Goal: Find specific page/section: Find specific page/section

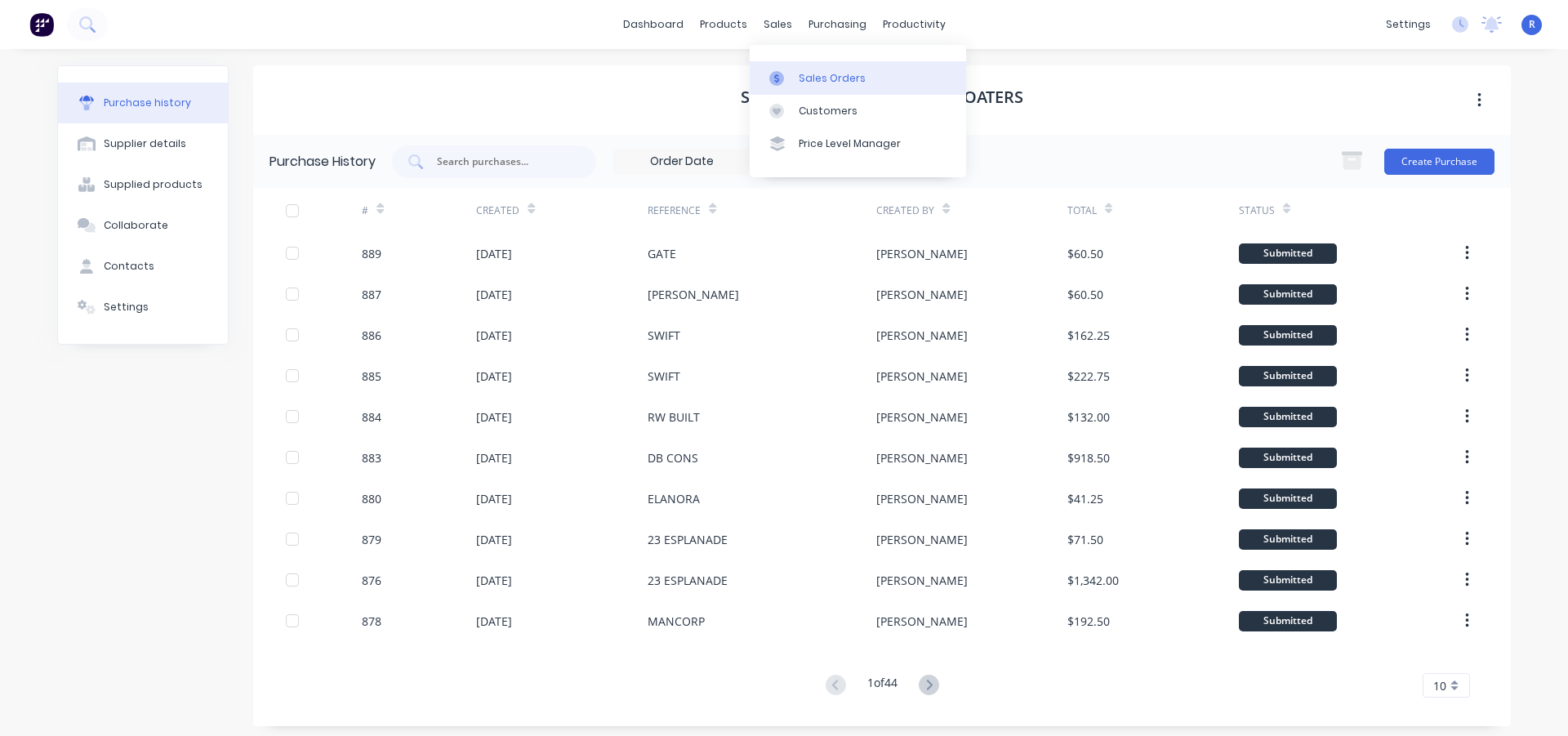
click at [815, 71] on div "Sales Orders" at bounding box center [832, 78] width 67 height 14
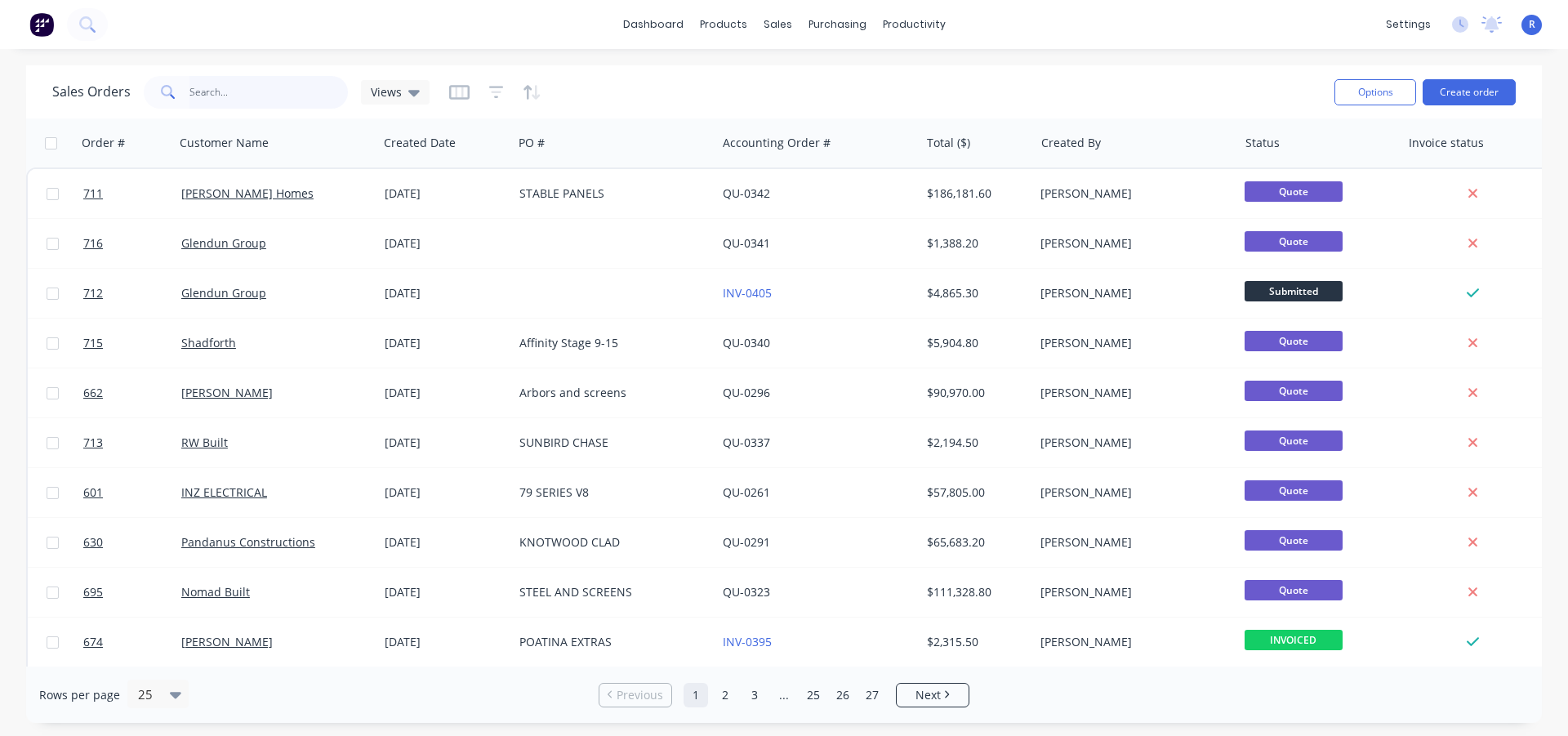
click at [251, 97] on input "text" at bounding box center [269, 92] width 160 height 32
type input "MAN"
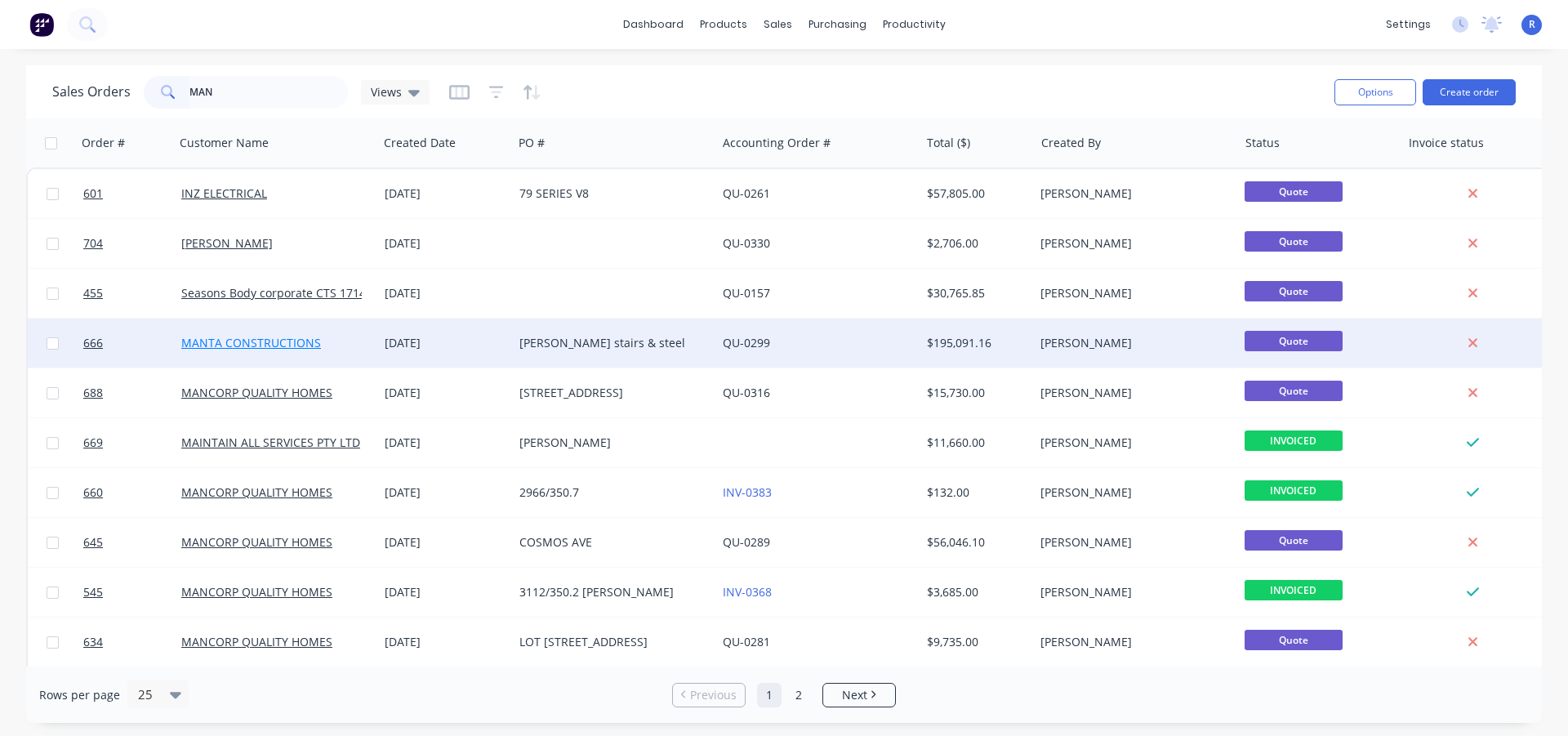
click at [293, 334] on link "MANTA CONSTRUCTIONS" at bounding box center [251, 342] width 140 height 15
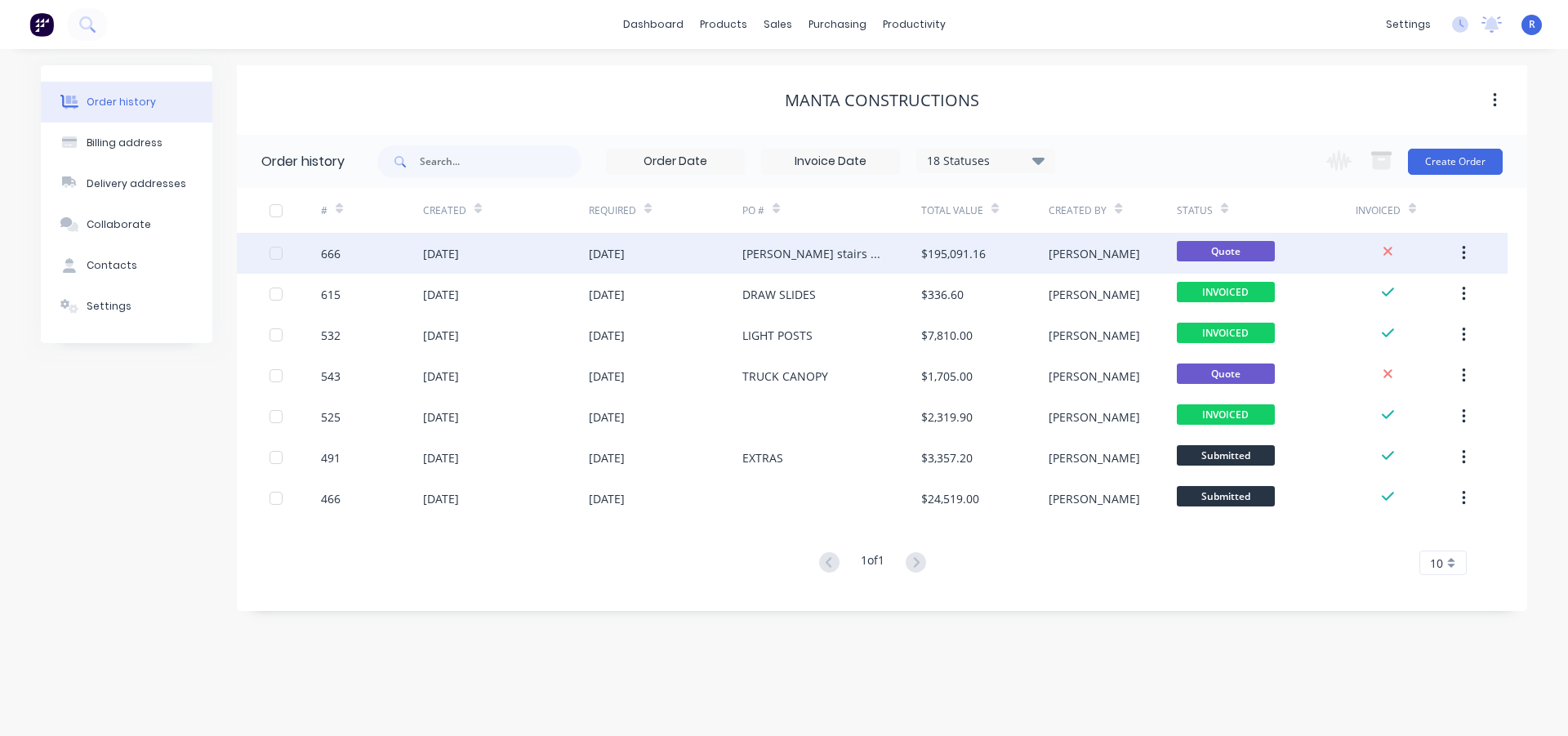
click at [778, 251] on div "[PERSON_NAME] stairs & steel" at bounding box center [815, 253] width 146 height 17
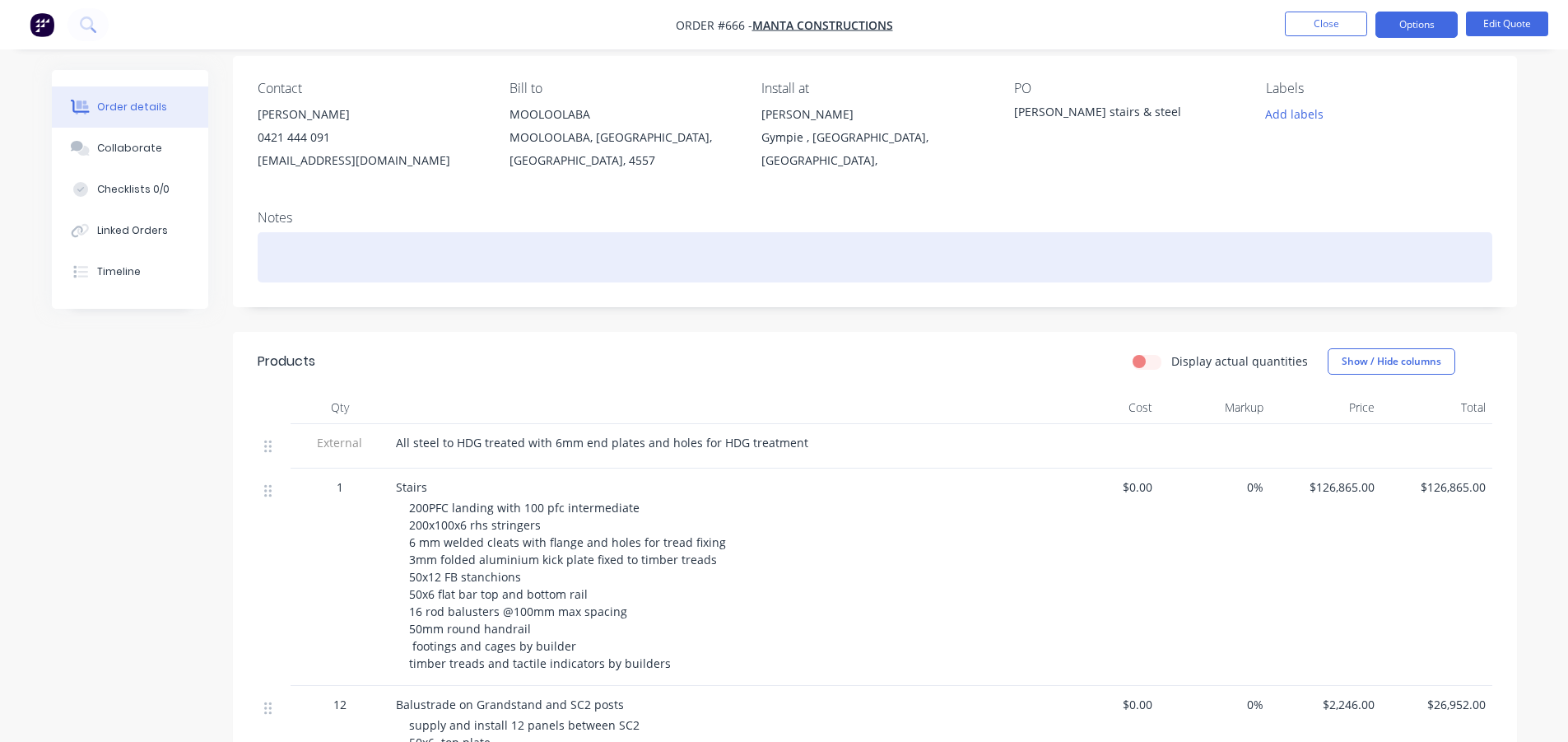
scroll to position [164, 0]
